Goal: Complete application form

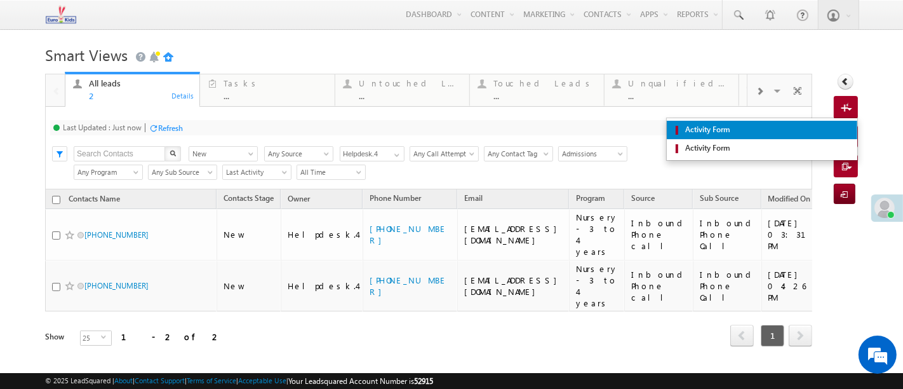
click at [823, 128] on span "Activity Form" at bounding box center [766, 129] width 169 height 11
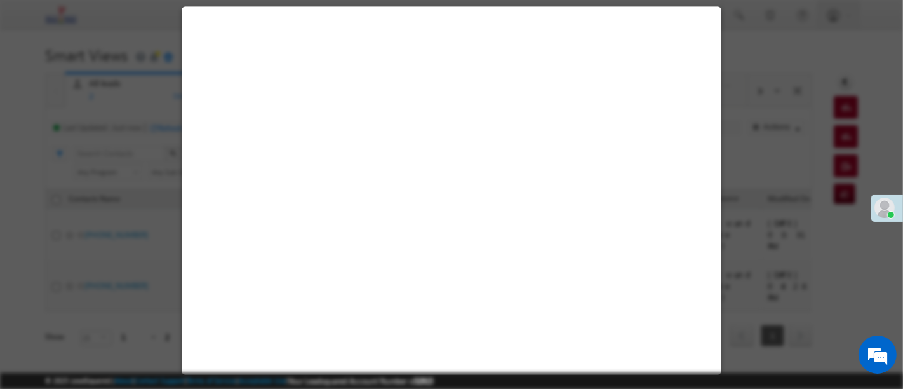
select select "Admissions"
select select "Inbound Phone call"
select select "Inbound Phone Call"
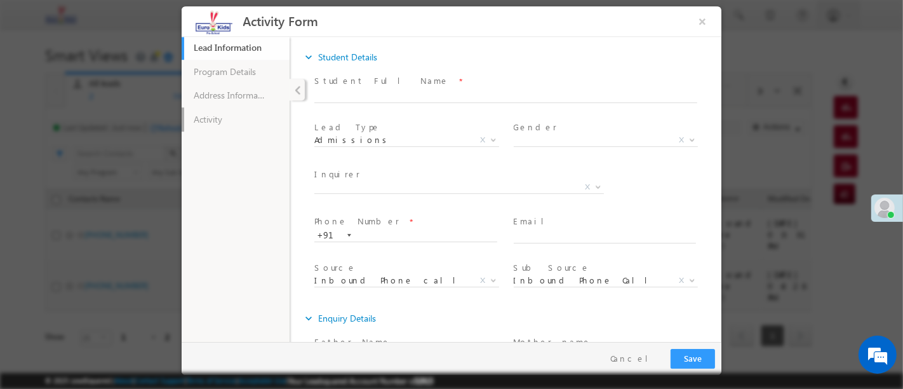
click at [252, 119] on link "Activity" at bounding box center [235, 119] width 108 height 24
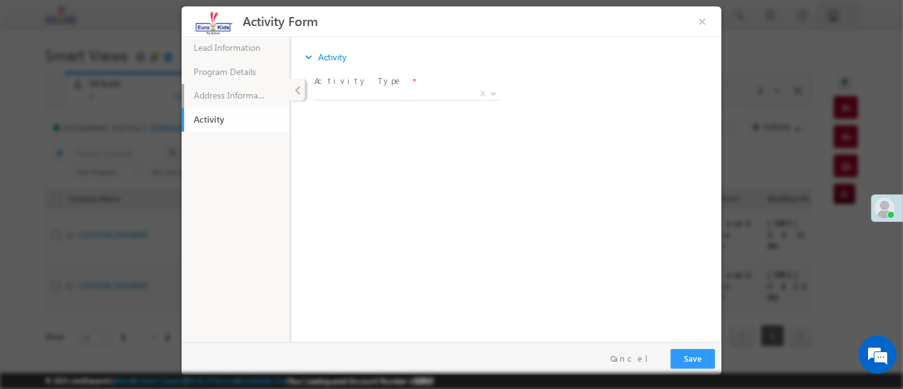
click at [241, 91] on link "Address Information" at bounding box center [235, 96] width 108 height 24
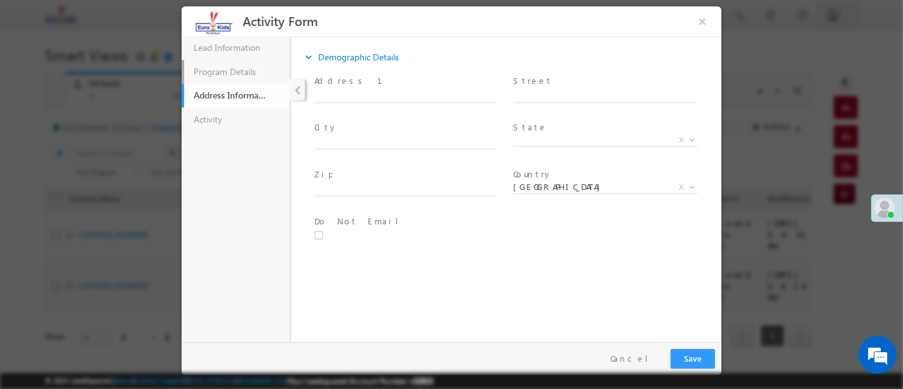
click at [259, 74] on link "Program Details" at bounding box center [235, 72] width 108 height 24
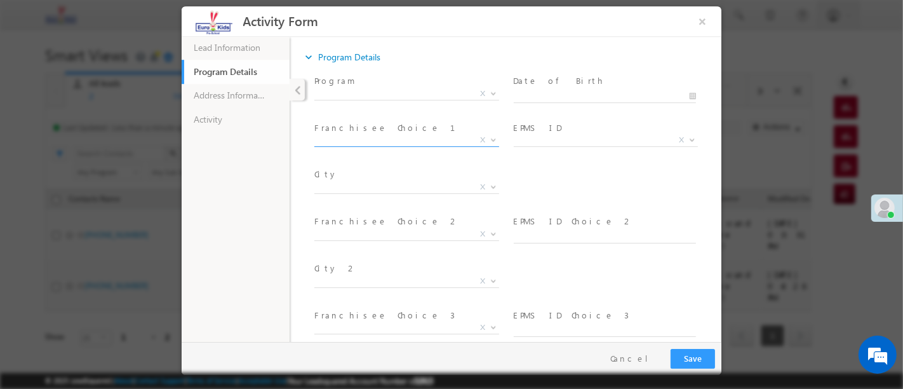
click at [356, 140] on span "X" at bounding box center [406, 140] width 185 height 13
type input "keer"
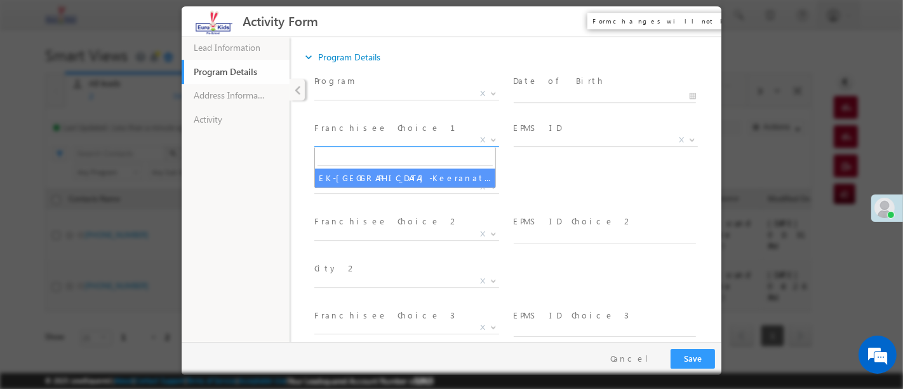
click at [703, 18] on button "×" at bounding box center [702, 22] width 22 height 24
